Goal: Communication & Community: Connect with others

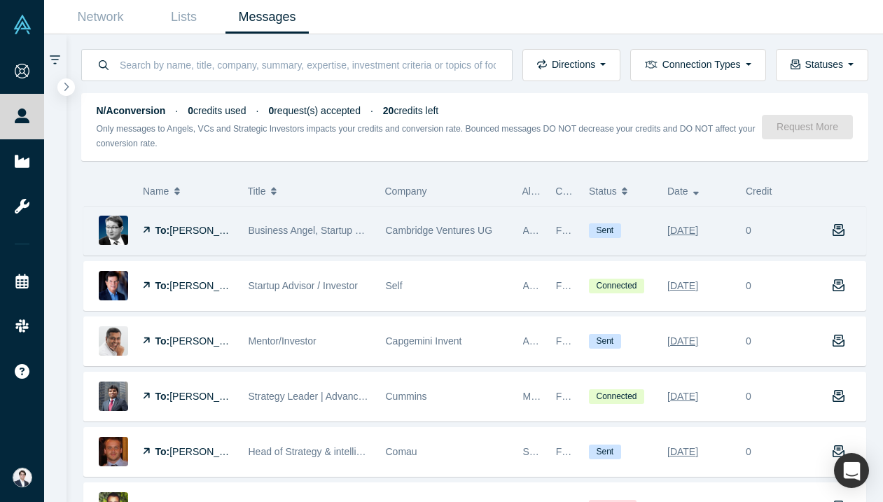
click at [384, 235] on div "Cambridge Ventures UG" at bounding box center [446, 231] width 137 height 48
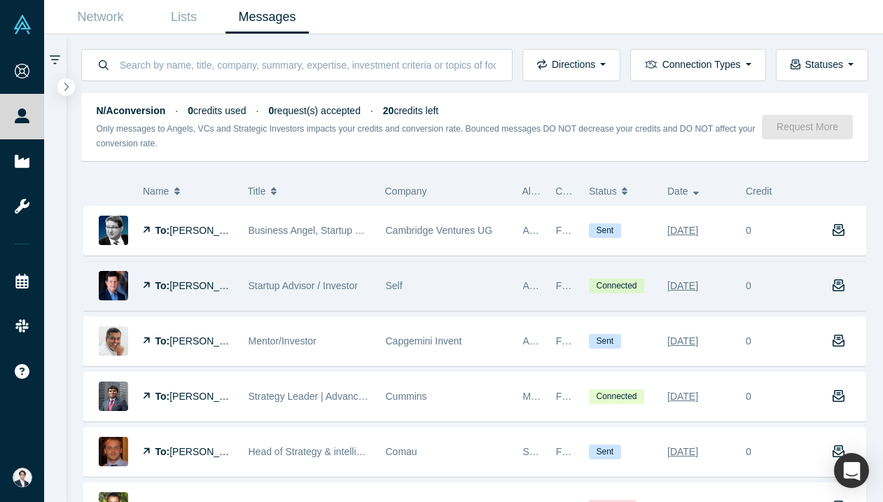
click at [476, 271] on div "Self" at bounding box center [447, 286] width 123 height 48
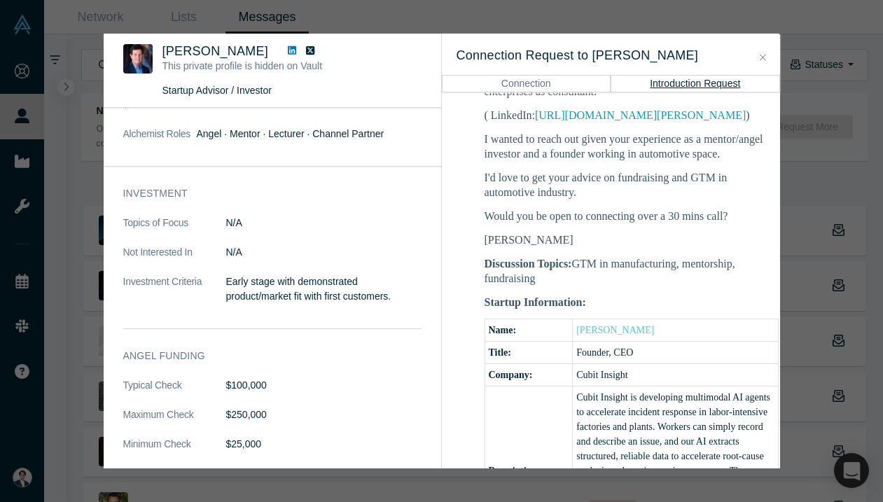
scroll to position [268, 0]
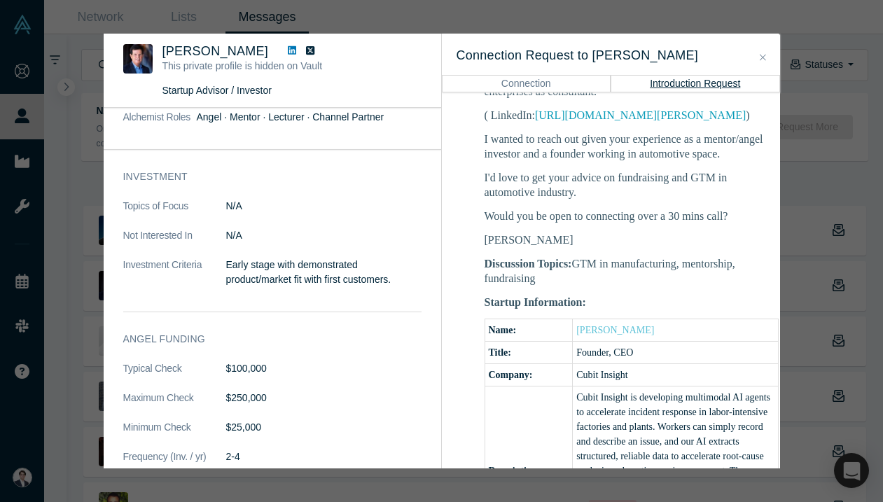
click at [175, 45] on span "[PERSON_NAME]" at bounding box center [216, 51] width 106 height 14
click at [176, 54] on span "[PERSON_NAME]" at bounding box center [216, 51] width 106 height 14
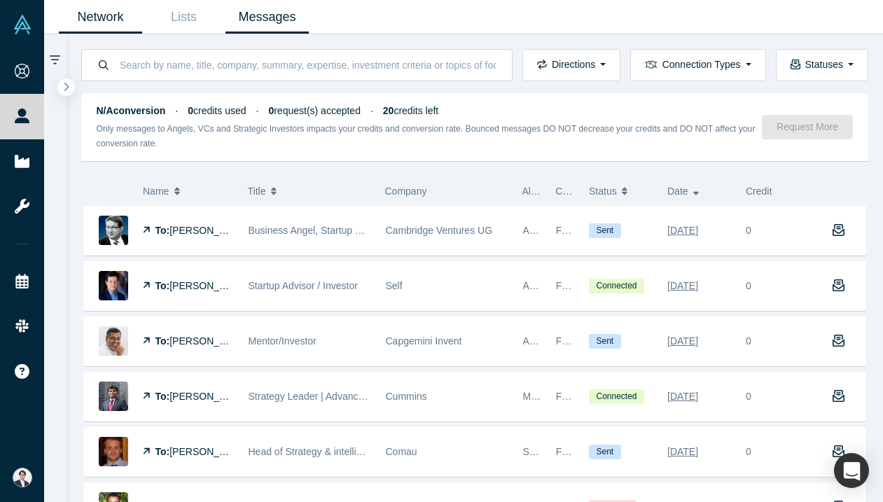
click at [105, 8] on link "Network" at bounding box center [100, 17] width 83 height 33
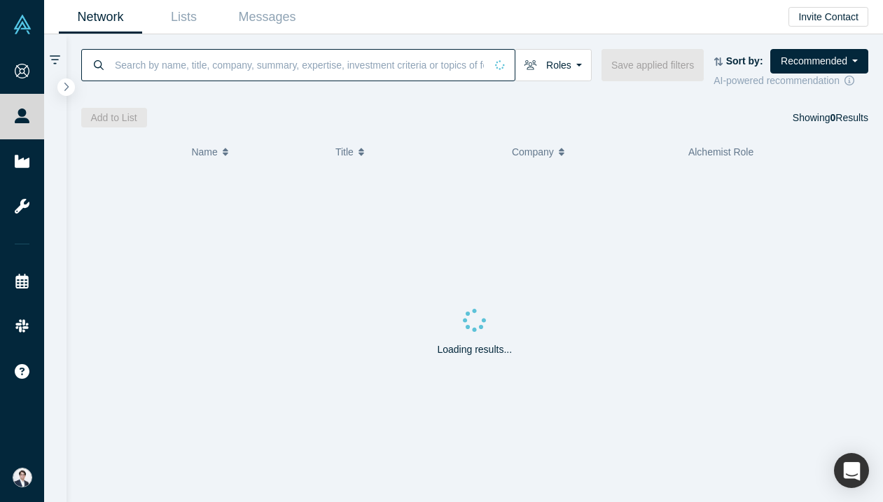
click at [256, 76] on input at bounding box center [299, 64] width 372 height 33
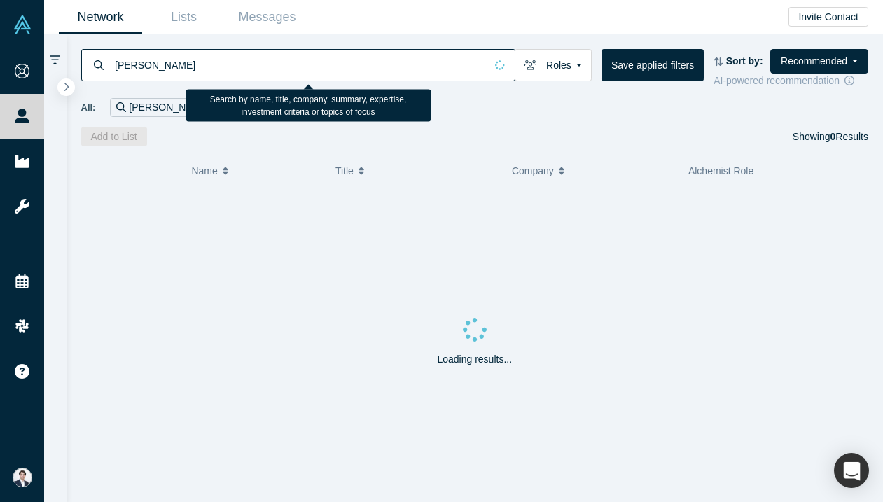
type input "dave perry"
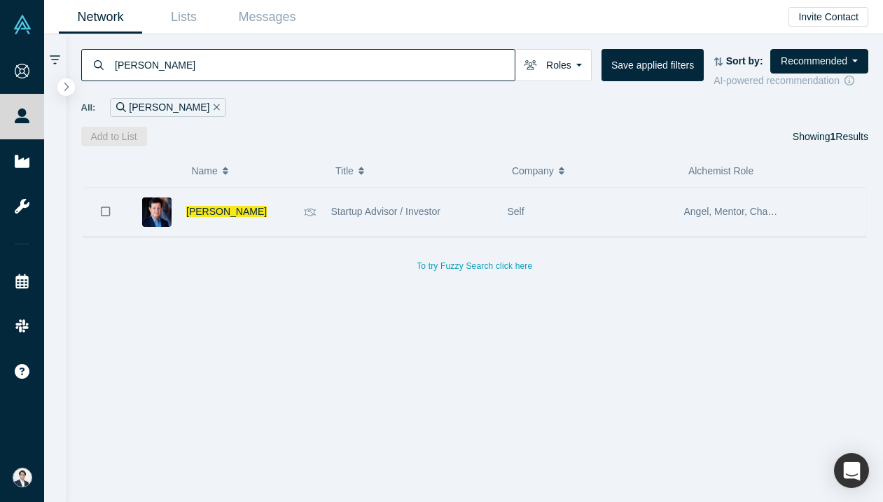
click at [277, 213] on div "[PERSON_NAME]" at bounding box center [241, 212] width 111 height 48
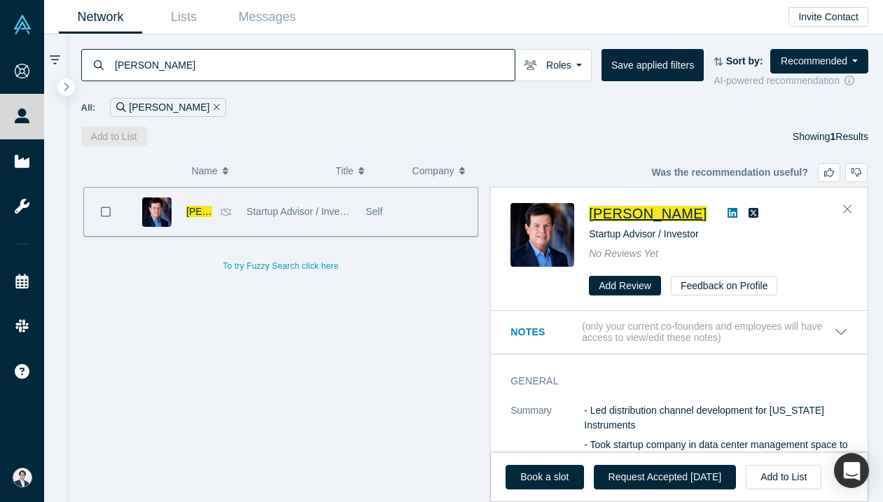
click at [648, 216] on span "[PERSON_NAME]" at bounding box center [648, 213] width 118 height 15
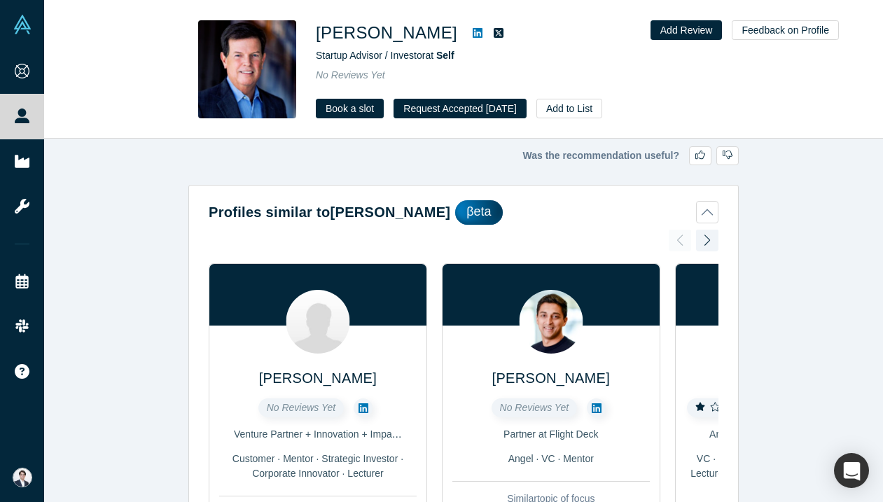
click at [473, 33] on icon at bounding box center [478, 33] width 10 height 10
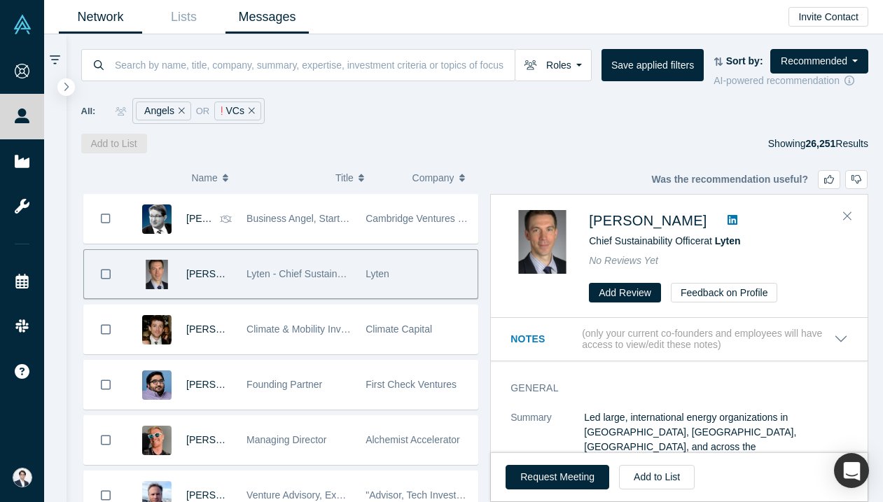
click at [296, 12] on link "Messages" at bounding box center [267, 17] width 83 height 33
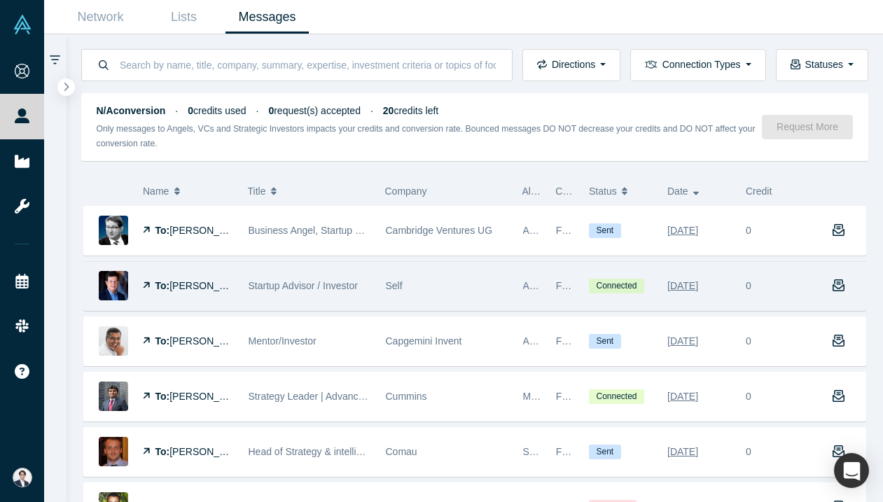
click at [353, 289] on span "Startup Advisor / Investor" at bounding box center [303, 285] width 109 height 11
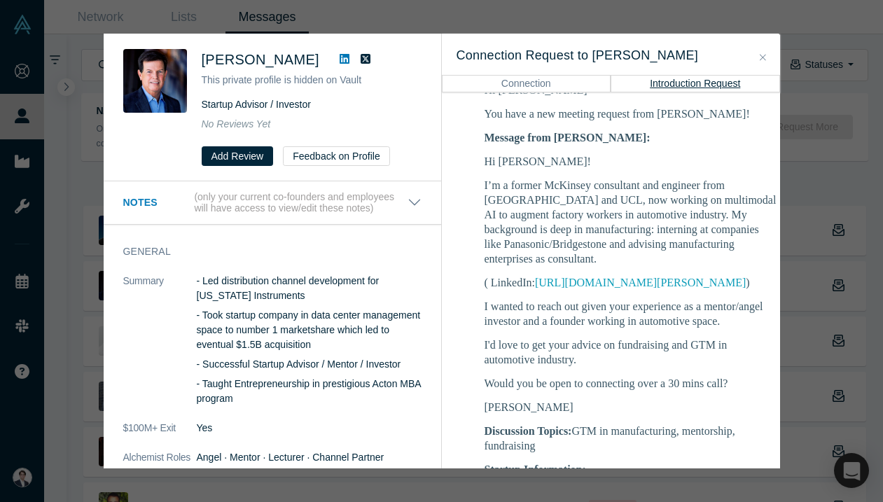
scroll to position [247, 0]
